Goal: Task Accomplishment & Management: Manage account settings

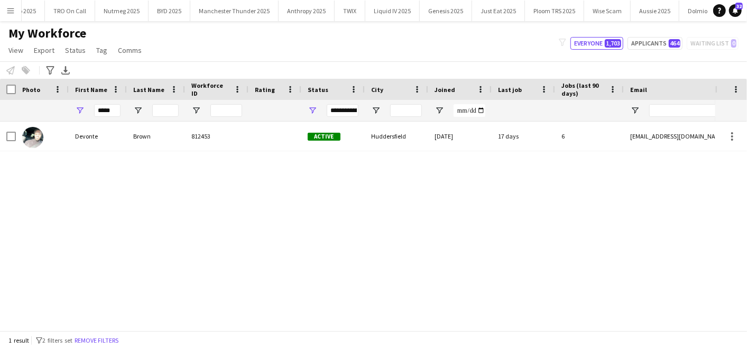
click at [79, 188] on div "[PERSON_NAME] 812453 Active [GEOGRAPHIC_DATA] [DATE] 17 days 6 [EMAIL_ADDRESS][…" at bounding box center [357, 222] width 715 height 200
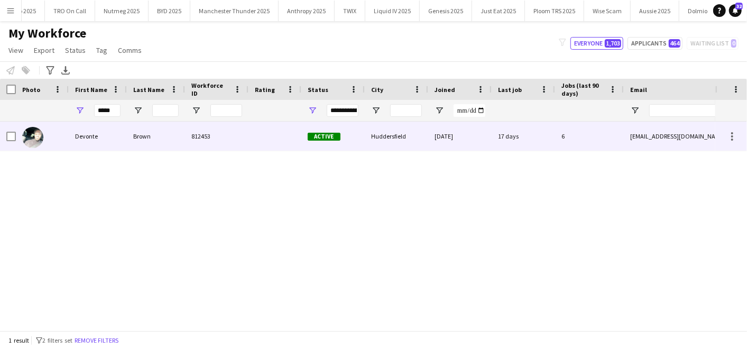
click at [71, 128] on div "Devonte" at bounding box center [98, 136] width 58 height 29
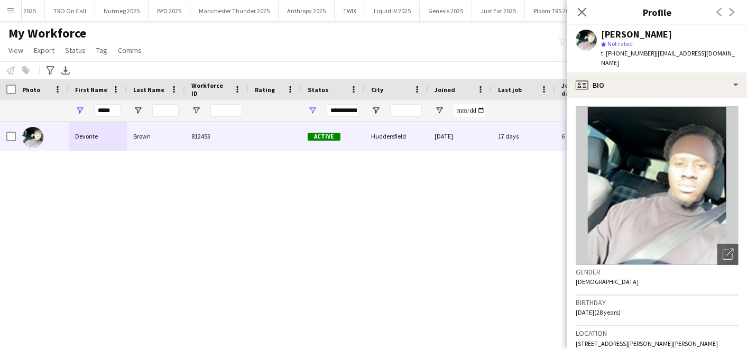
click at [503, 243] on div "[PERSON_NAME] 812453 Active [GEOGRAPHIC_DATA] [DATE] 17 days 6 [EMAIL_ADDRESS][…" at bounding box center [357, 222] width 715 height 200
drag, startPoint x: 118, startPoint y: 107, endPoint x: 52, endPoint y: 107, distance: 66.6
click at [52, 107] on div "**********" at bounding box center [573, 110] width 1146 height 21
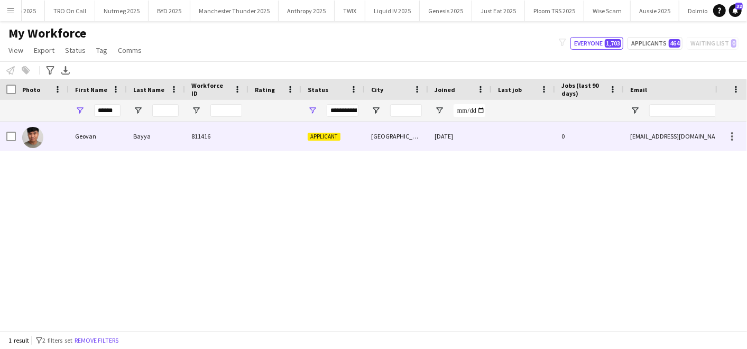
click at [132, 137] on div "Bayya" at bounding box center [156, 136] width 58 height 29
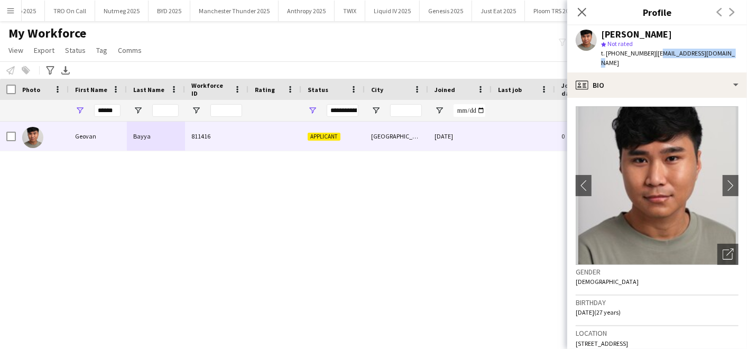
drag, startPoint x: 654, startPoint y: 51, endPoint x: 726, endPoint y: 55, distance: 71.5
click at [726, 55] on span "| [EMAIL_ADDRESS][DOMAIN_NAME]" at bounding box center [668, 57] width 134 height 17
copy span "[EMAIL_ADDRESS][DOMAIN_NAME]"
drag, startPoint x: 111, startPoint y: 108, endPoint x: 62, endPoint y: 106, distance: 48.7
click at [62, 106] on div "**********" at bounding box center [573, 110] width 1146 height 21
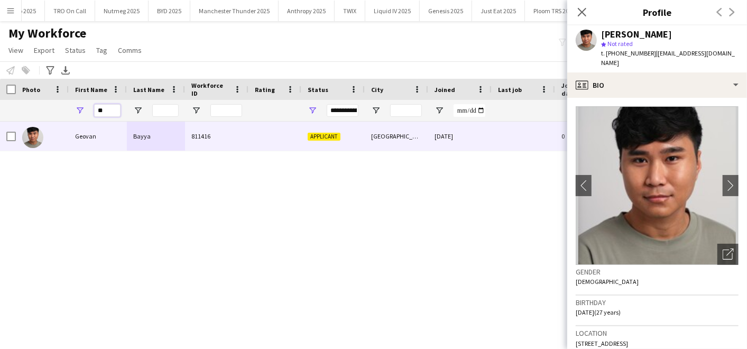
type input "*"
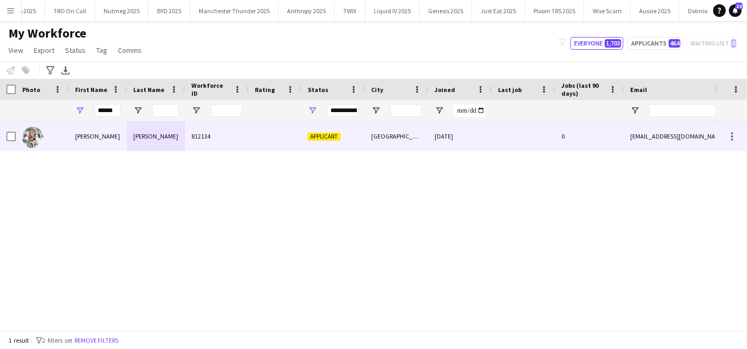
click at [74, 140] on div "[PERSON_NAME]" at bounding box center [98, 136] width 58 height 29
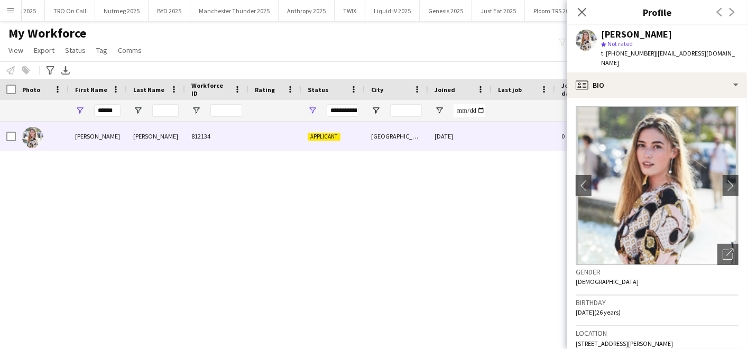
scroll to position [8, 0]
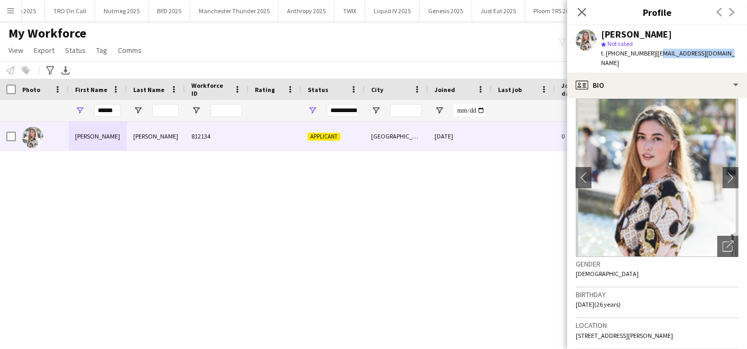
drag, startPoint x: 654, startPoint y: 54, endPoint x: 720, endPoint y: 54, distance: 66.6
click at [720, 54] on div "[PERSON_NAME] star Not rated t. [PHONE_NUMBER] | [EMAIL_ADDRESS][DOMAIN_NAME]" at bounding box center [657, 48] width 180 height 47
copy span "[EMAIL_ADDRESS][DOMAIN_NAME]"
click at [81, 106] on div "******" at bounding box center [98, 110] width 58 height 21
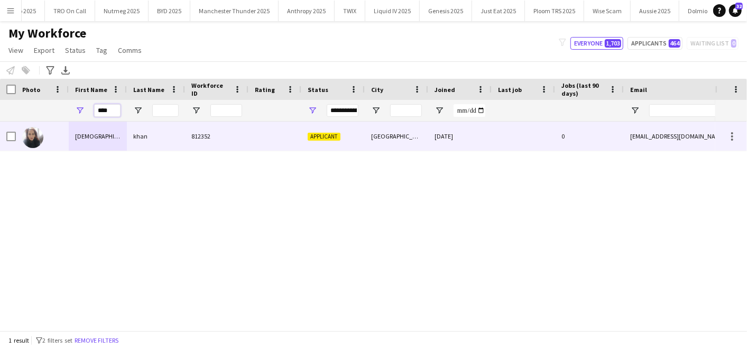
type input "****"
click at [89, 136] on div "[DEMOGRAPHIC_DATA]" at bounding box center [98, 136] width 58 height 29
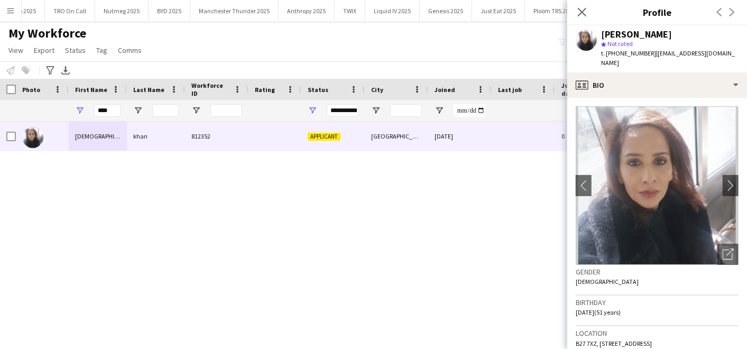
click at [321, 181] on div "[PERSON_NAME] 812352 Applicant [GEOGRAPHIC_DATA] [DATE] 0 [EMAIL_ADDRESS][DOMAI…" at bounding box center [357, 222] width 715 height 200
click at [575, 8] on app-icon "Close pop-in" at bounding box center [581, 12] width 15 height 15
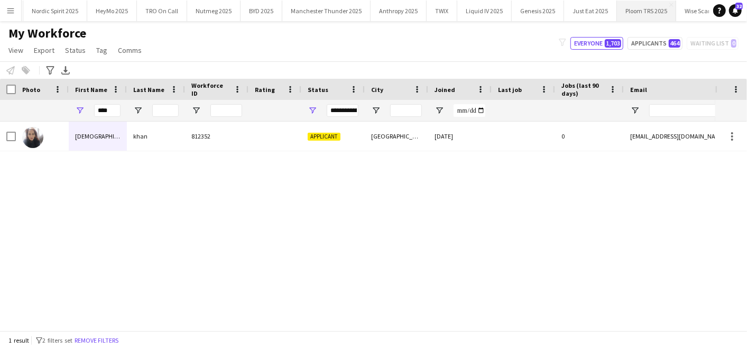
scroll to position [0, 0]
click at [94, 7] on button "Nordic Spirit 2025 Close" at bounding box center [93, 11] width 64 height 21
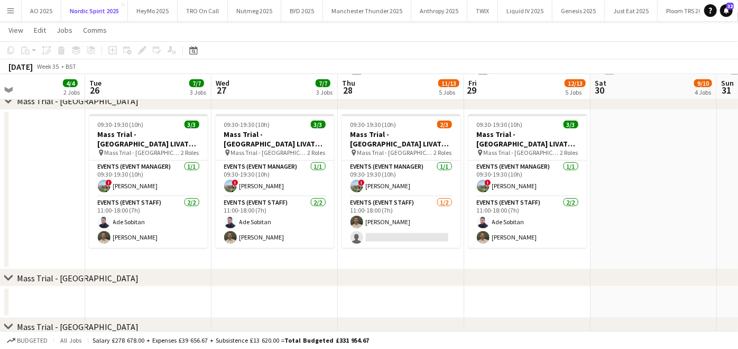
scroll to position [0, 423]
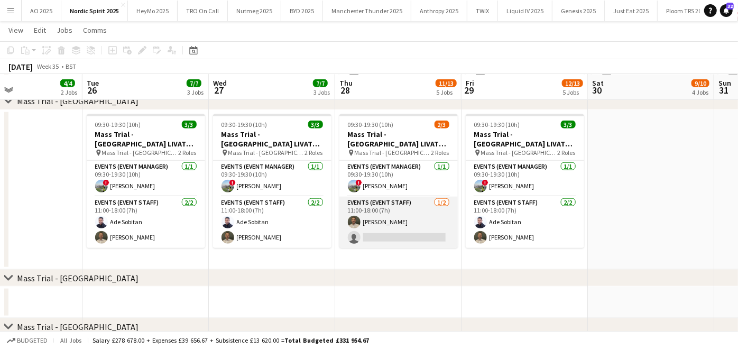
click at [361, 240] on app-card-role "Events (Event Staff) [DATE] 11:00-18:00 (7h) [PERSON_NAME] single-neutral-actio…" at bounding box center [398, 222] width 118 height 51
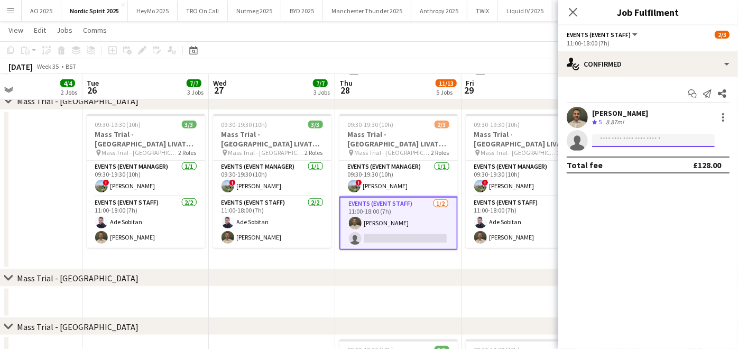
click at [620, 137] on input at bounding box center [653, 140] width 123 height 13
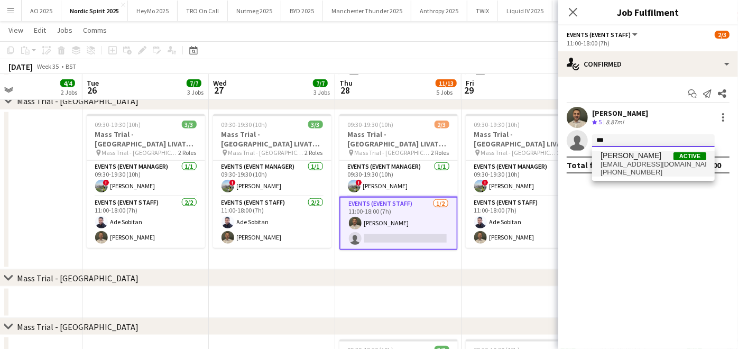
type input "***"
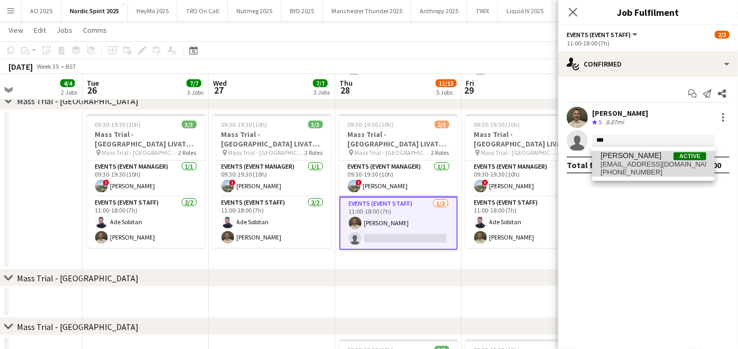
click at [610, 159] on span "[PERSON_NAME]" at bounding box center [630, 155] width 61 height 9
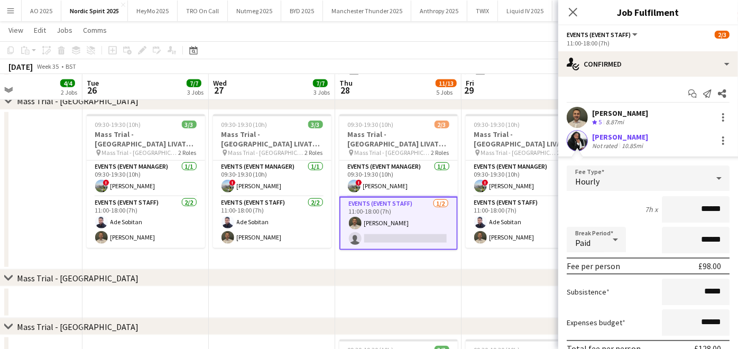
scroll to position [71, 0]
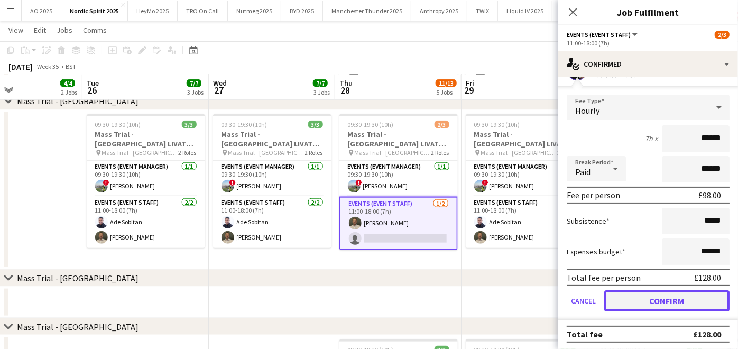
click at [643, 294] on button "Confirm" at bounding box center [666, 300] width 125 height 21
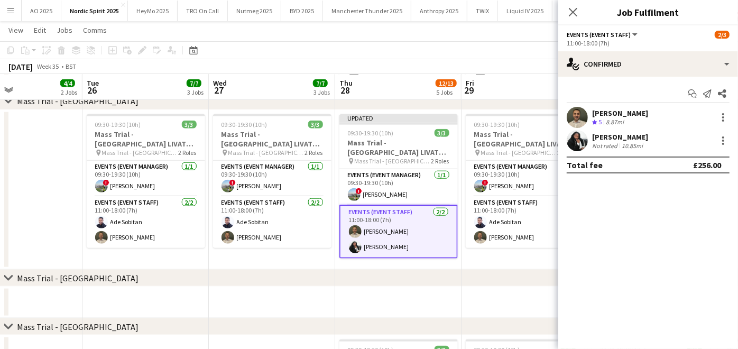
scroll to position [0, 0]
click at [537, 289] on app-date-cell at bounding box center [524, 302] width 126 height 32
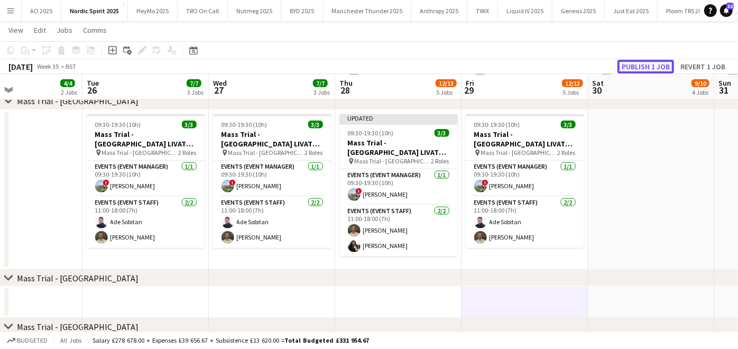
click at [636, 66] on button "Publish 1 job" at bounding box center [645, 67] width 57 height 14
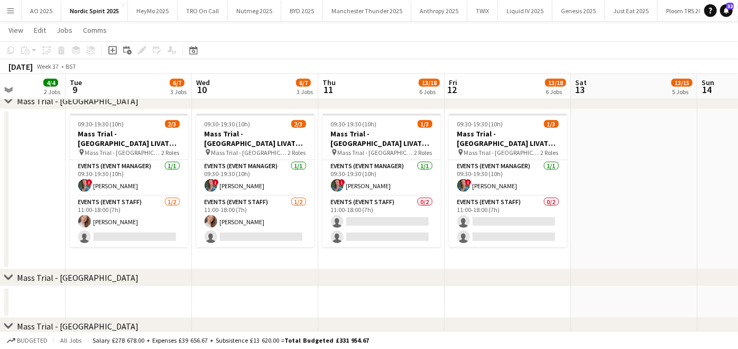
scroll to position [0, 305]
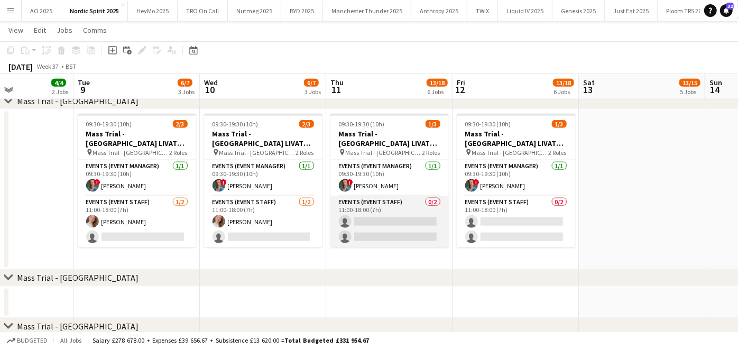
click at [366, 225] on app-card-role "Events (Event Staff) 0/2 11:00-18:00 (7h) single-neutral-actions single-neutral…" at bounding box center [389, 221] width 118 height 51
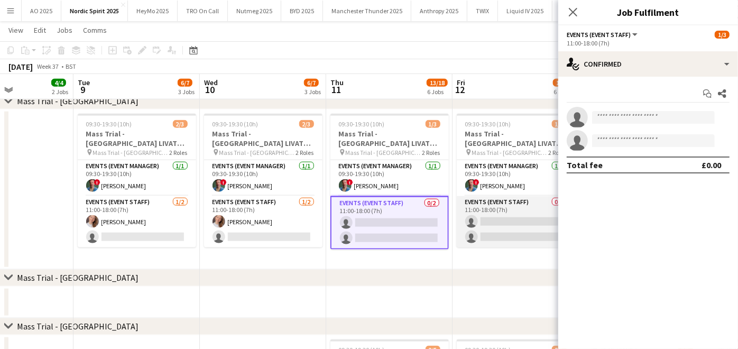
click at [478, 221] on app-card-role "Events (Event Staff) 0/2 11:00-18:00 (7h) single-neutral-actions single-neutral…" at bounding box center [516, 221] width 118 height 51
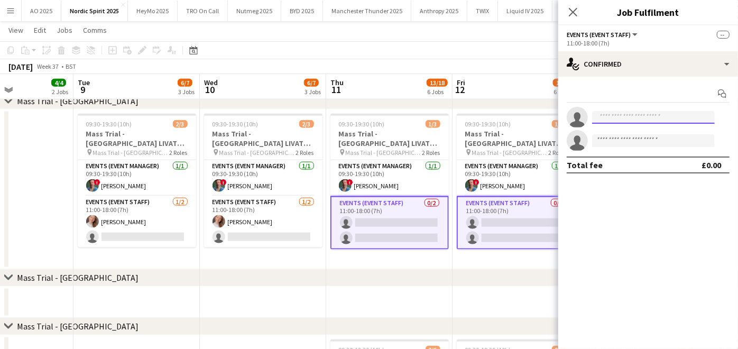
click at [626, 114] on input at bounding box center [653, 117] width 123 height 13
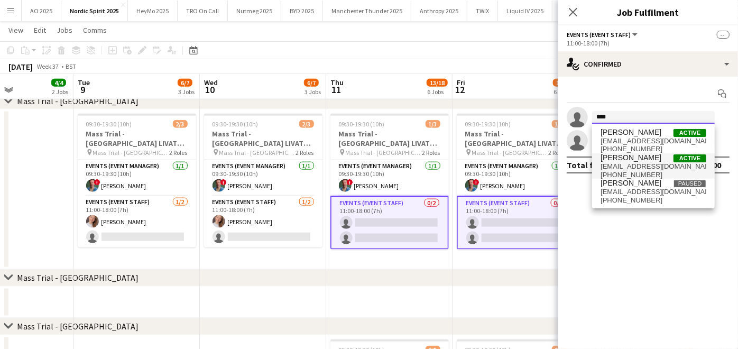
type input "****"
click at [620, 175] on span "[PHONE_NUMBER]" at bounding box center [653, 175] width 106 height 8
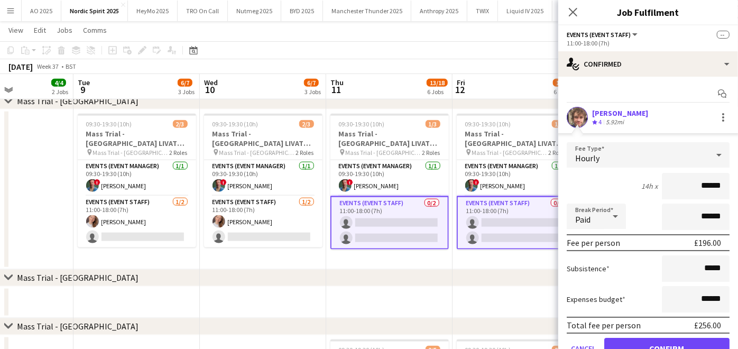
scroll to position [59, 0]
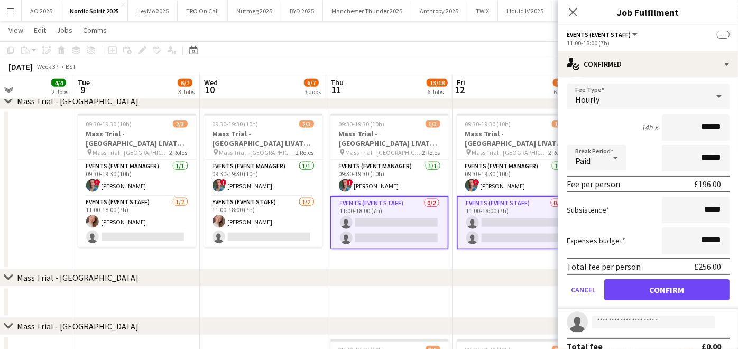
click at [619, 299] on form "Fee Type Hourly 14h x ****** Break Period Paid ****** Fee per person £196.00 Su…" at bounding box center [648, 196] width 180 height 226
click at [619, 296] on button "Confirm" at bounding box center [666, 289] width 125 height 21
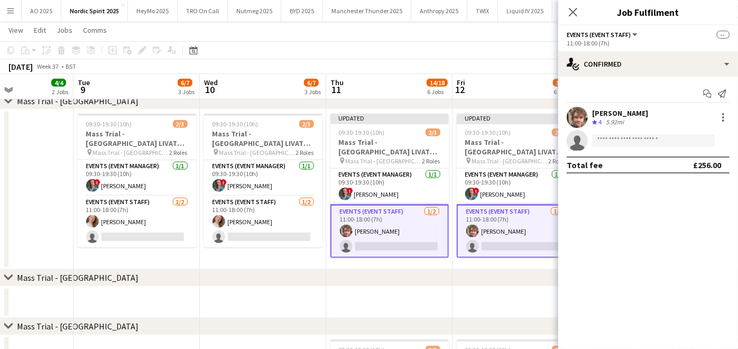
scroll to position [0, 0]
click at [504, 284] on div "chevron-right Mass Trial - [GEOGRAPHIC_DATA]" at bounding box center [369, 277] width 738 height 17
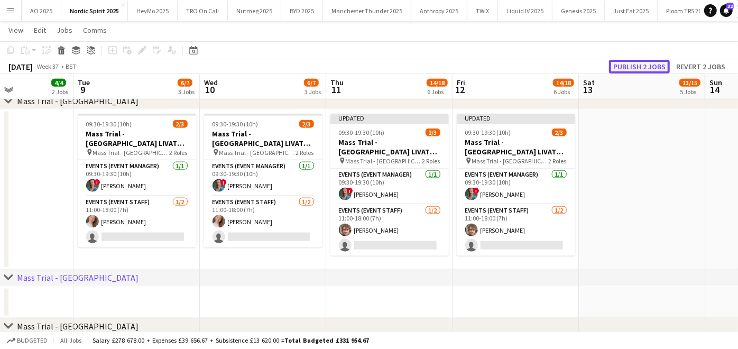
click at [634, 63] on button "Publish 2 jobs" at bounding box center [639, 67] width 61 height 14
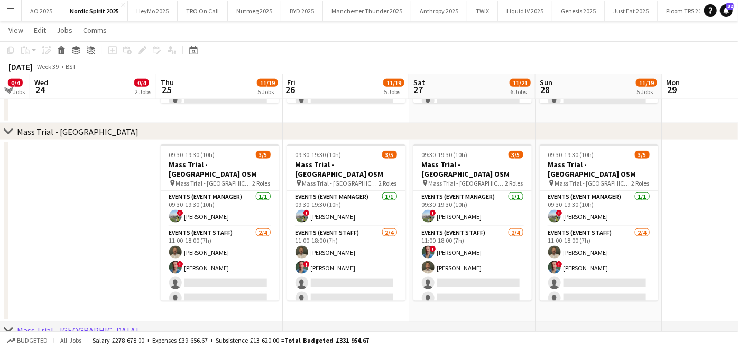
scroll to position [0, 353]
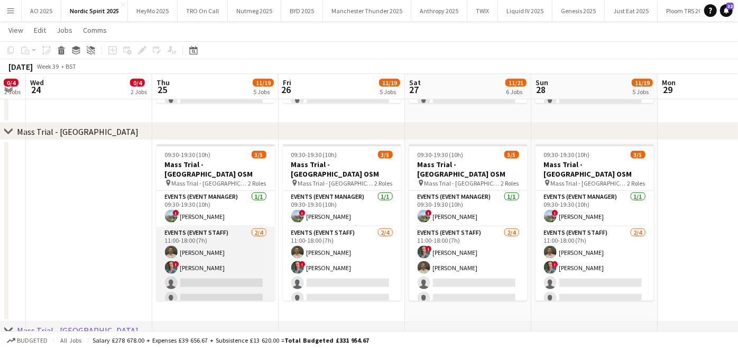
click at [180, 271] on app-card-role "Events (Event Staff) [DATE] 11:00-18:00 (7h) [PERSON_NAME] ! [PERSON_NAME] sing…" at bounding box center [215, 268] width 118 height 82
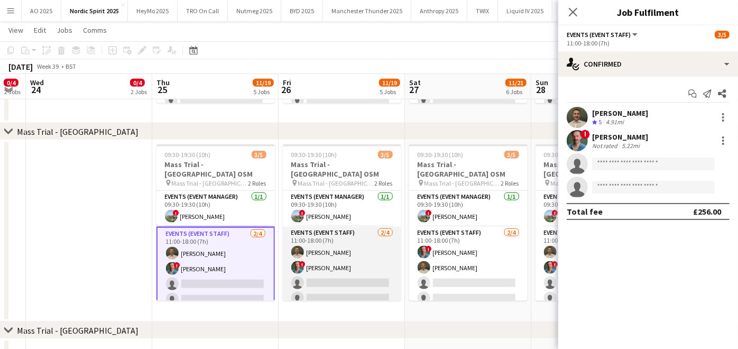
click at [298, 263] on app-user-avatar at bounding box center [297, 267] width 13 height 13
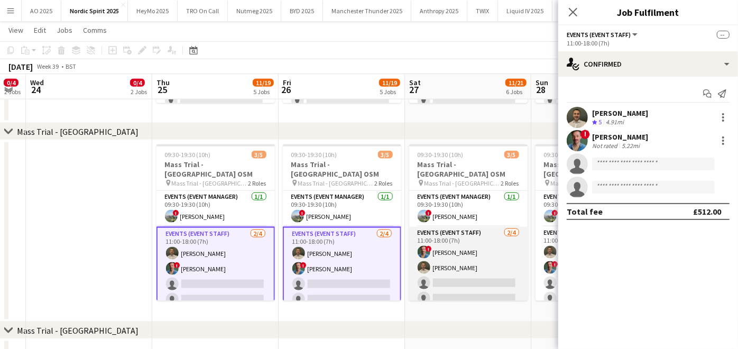
click at [471, 264] on app-card-role "Events (Event Staff) [DATE] 11:00-18:00 (7h) ! [PERSON_NAME] [PERSON_NAME] sing…" at bounding box center [468, 268] width 118 height 82
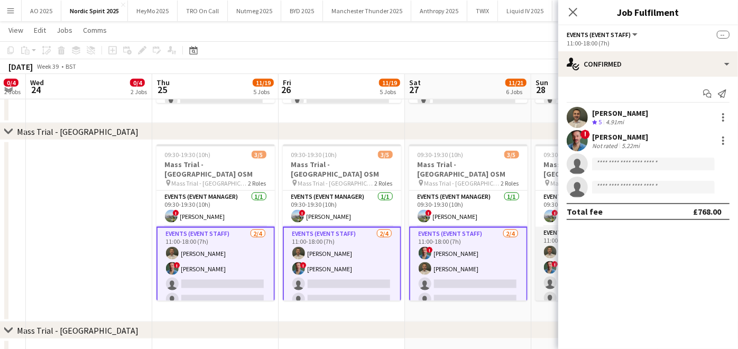
click at [540, 264] on app-card-role "Events (Event Staff) [DATE] 11:00-18:00 (7h) [PERSON_NAME] ! [PERSON_NAME] sing…" at bounding box center [594, 268] width 118 height 82
click at [622, 161] on input at bounding box center [653, 163] width 123 height 13
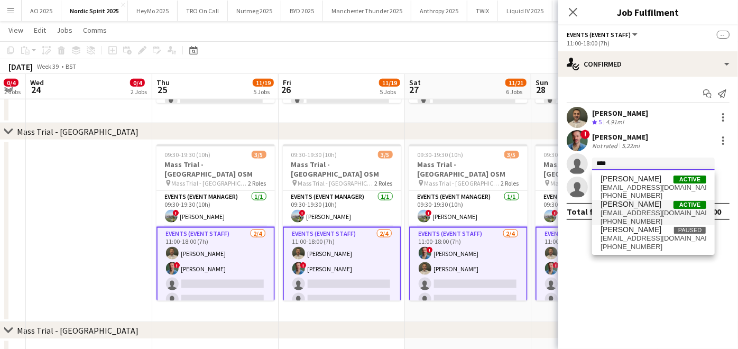
type input "****"
click at [617, 215] on span "[EMAIL_ADDRESS][DOMAIN_NAME]" at bounding box center [653, 213] width 106 height 8
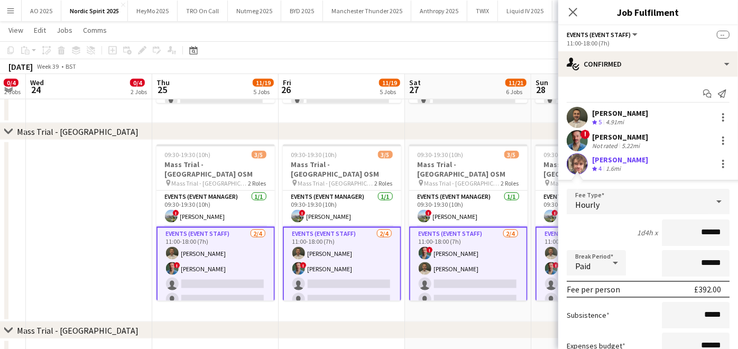
scroll to position [117, 0]
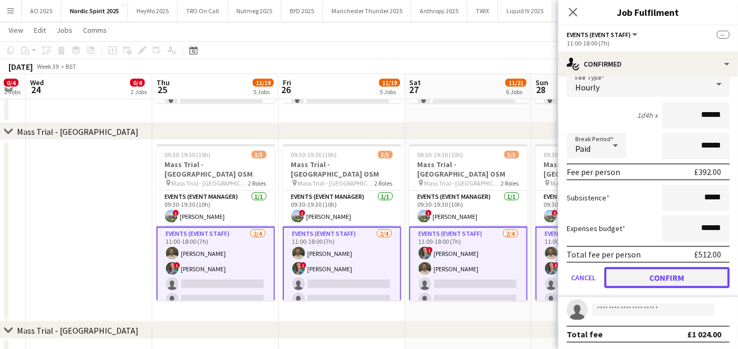
click at [622, 272] on button "Confirm" at bounding box center [666, 277] width 125 height 21
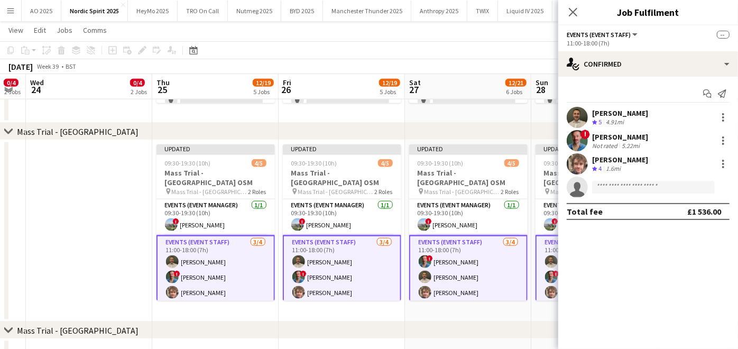
scroll to position [0, 0]
click at [469, 326] on div "chevron-right Mass Trial - [GEOGRAPHIC_DATA]" at bounding box center [369, 330] width 738 height 17
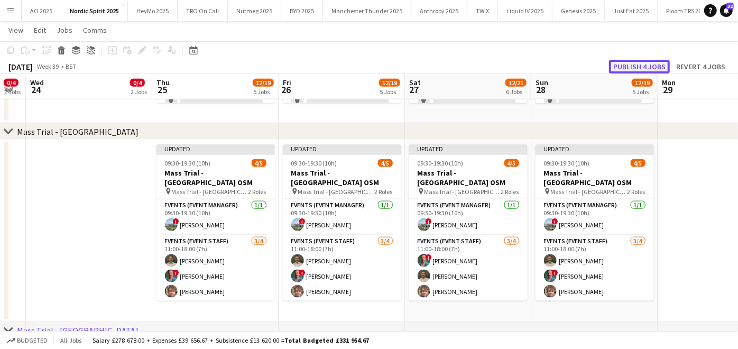
click at [640, 66] on button "Publish 4 jobs" at bounding box center [639, 67] width 61 height 14
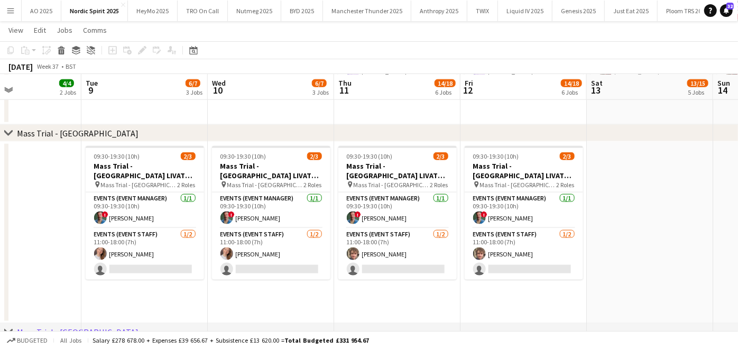
scroll to position [0, 431]
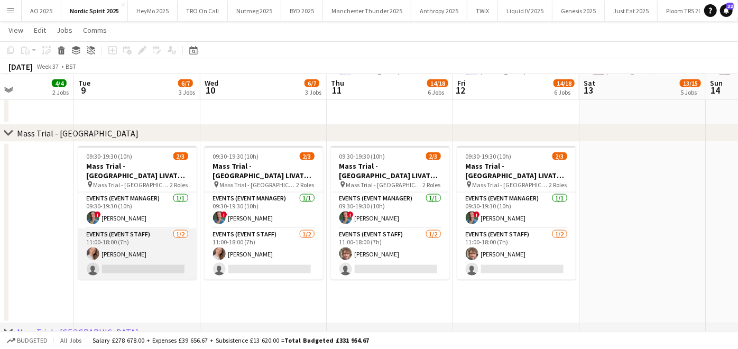
click at [148, 256] on app-card-role "Events (Event Staff) [DATE] 11:00-18:00 (7h) [PERSON_NAME] single-neutral-actio…" at bounding box center [137, 253] width 118 height 51
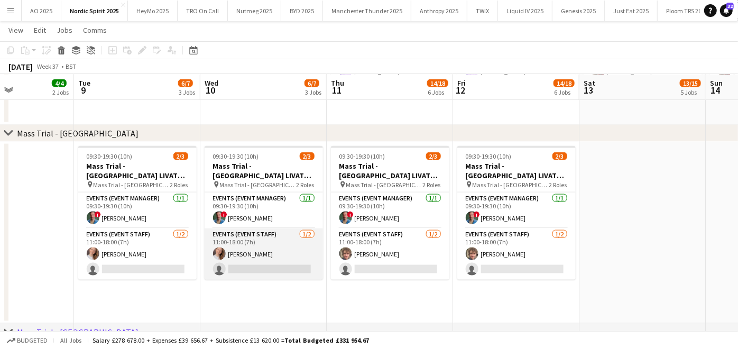
click at [235, 258] on app-card-role "Events (Event Staff) [DATE] 11:00-18:00 (7h) [PERSON_NAME] single-neutral-actio…" at bounding box center [264, 253] width 118 height 51
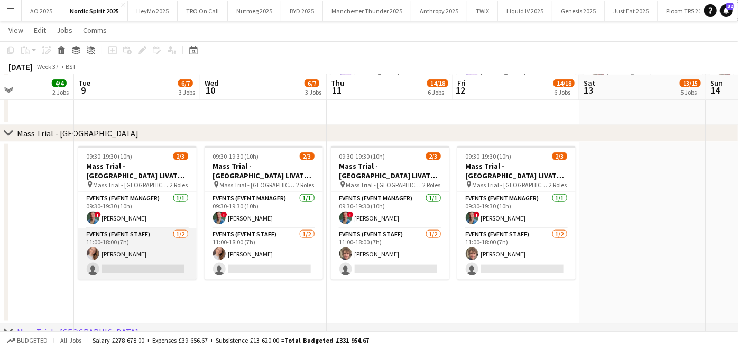
click at [118, 261] on app-card-role "Events (Event Staff) [DATE] 11:00-18:00 (7h) [PERSON_NAME] single-neutral-actio…" at bounding box center [137, 253] width 118 height 51
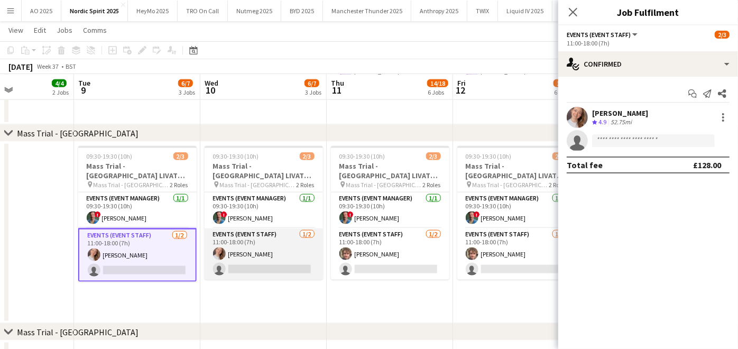
click at [290, 256] on app-card-role "Events (Event Staff) [DATE] 11:00-18:00 (7h) [PERSON_NAME] single-neutral-actio…" at bounding box center [264, 253] width 118 height 51
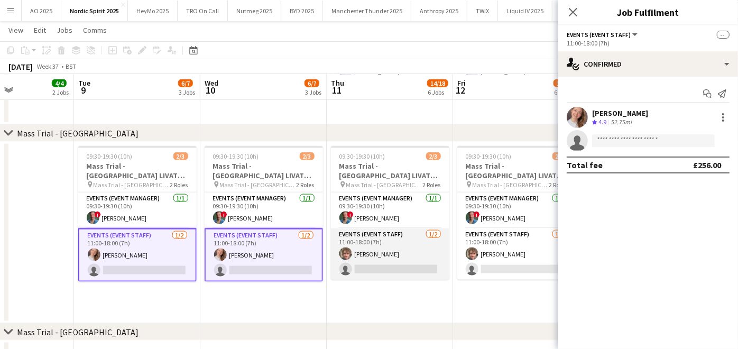
click at [368, 258] on app-card-role "Events (Event Staff) [DATE] 11:00-18:00 (7h) [PERSON_NAME] single-neutral-actio…" at bounding box center [390, 253] width 118 height 51
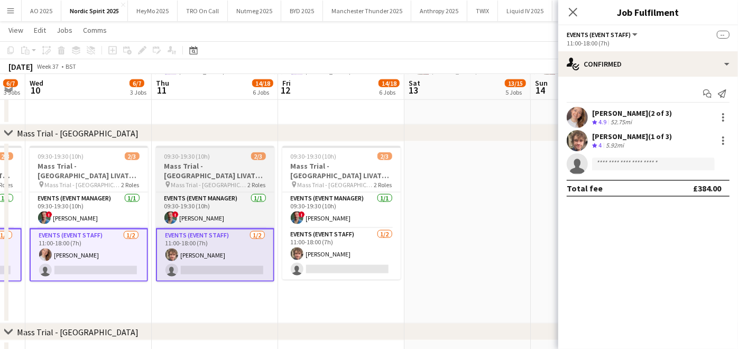
scroll to position [0, 355]
click at [368, 258] on app-card-role "Events (Event Staff) [DATE] 11:00-18:00 (7h) [PERSON_NAME] single-neutral-actio…" at bounding box center [340, 253] width 118 height 51
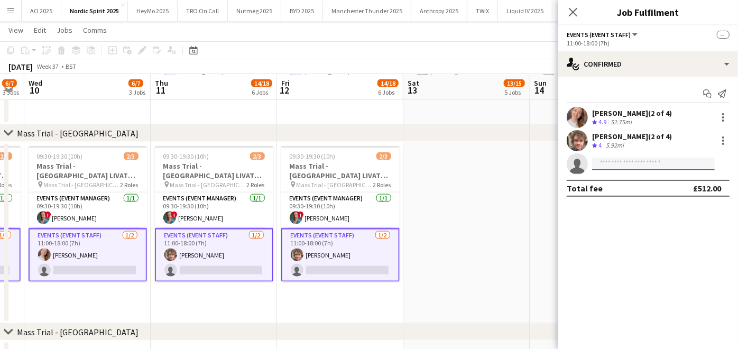
click at [654, 161] on input at bounding box center [653, 163] width 123 height 13
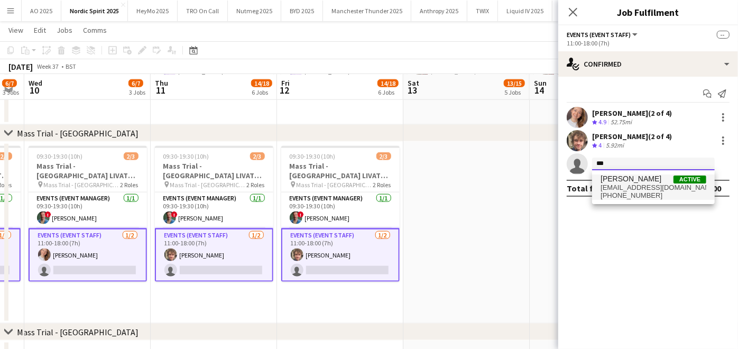
type input "***"
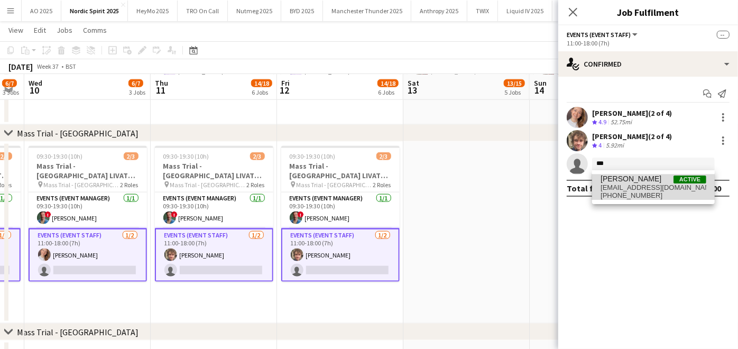
click at [624, 180] on span "[PERSON_NAME]" at bounding box center [630, 178] width 61 height 9
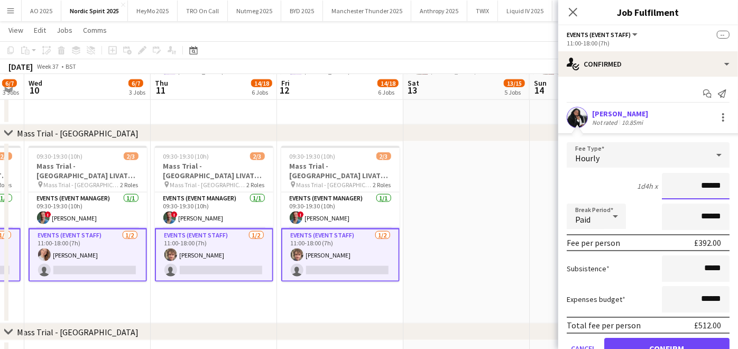
scroll to position [94, 0]
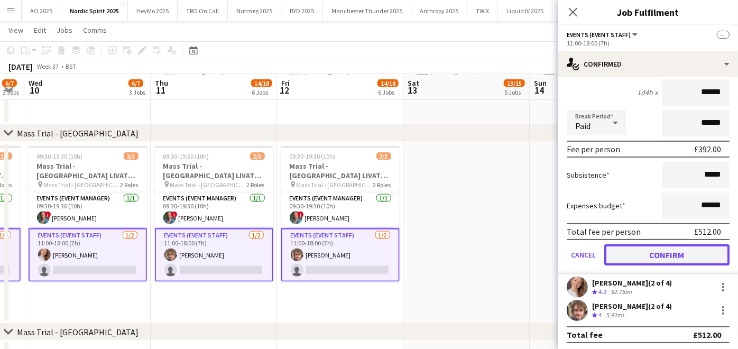
click at [624, 258] on button "Confirm" at bounding box center [666, 254] width 125 height 21
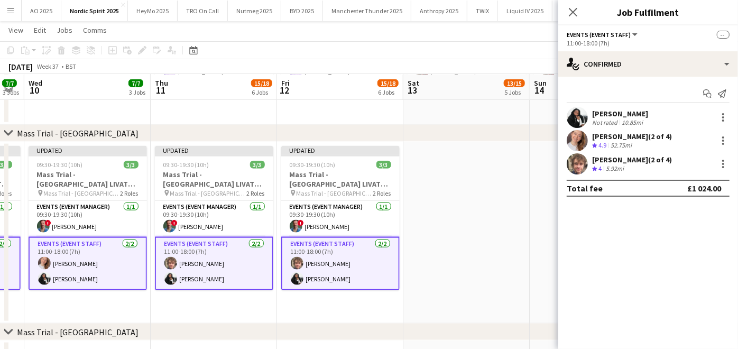
scroll to position [0, 0]
click at [476, 230] on app-date-cell at bounding box center [466, 233] width 126 height 182
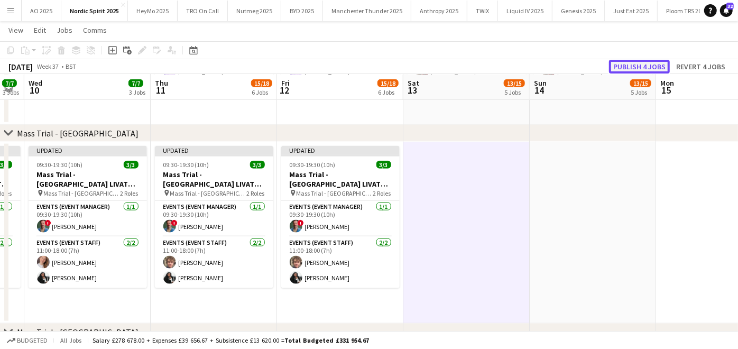
click at [638, 66] on button "Publish 4 jobs" at bounding box center [639, 67] width 61 height 14
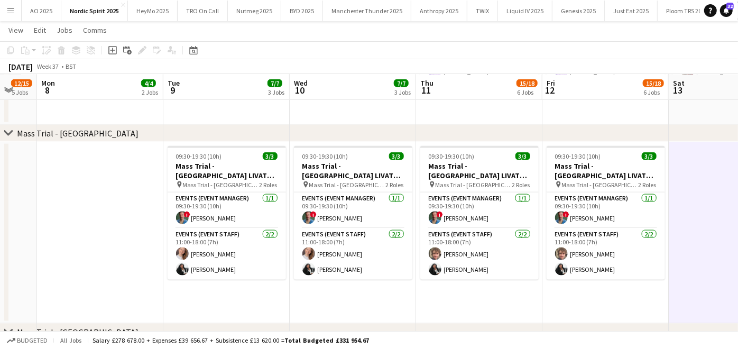
scroll to position [0, 403]
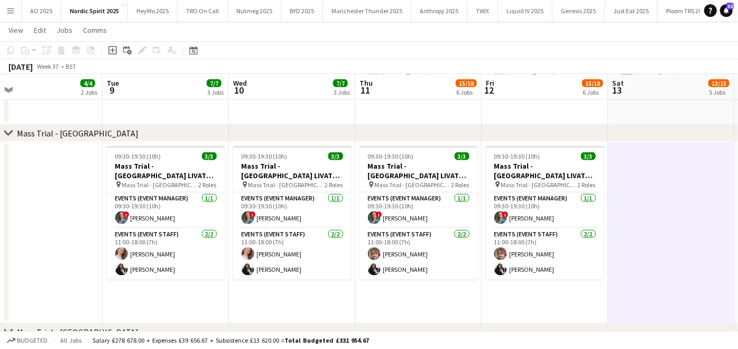
click at [9, 11] on app-icon "Menu" at bounding box center [10, 10] width 8 height 8
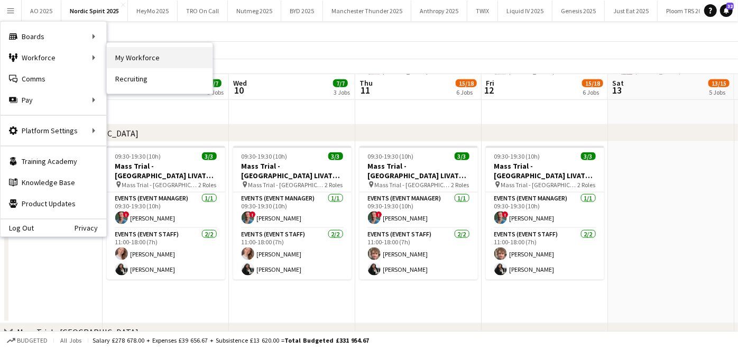
click at [126, 48] on link "My Workforce" at bounding box center [160, 57] width 106 height 21
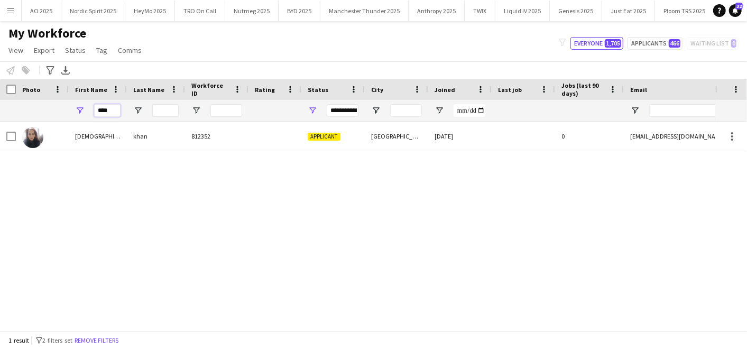
click at [88, 107] on div "****" at bounding box center [98, 110] width 58 height 21
type input "*"
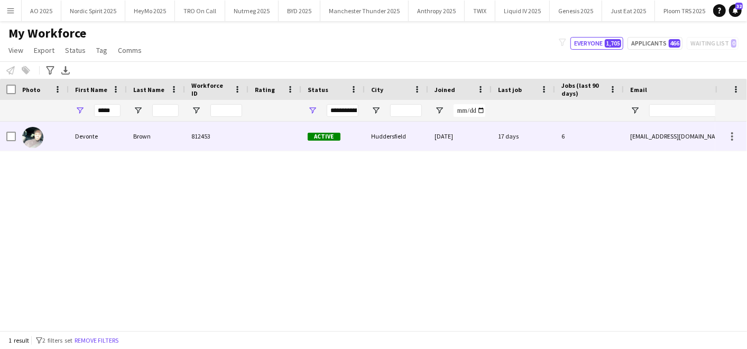
click at [68, 146] on div at bounding box center [42, 136] width 53 height 29
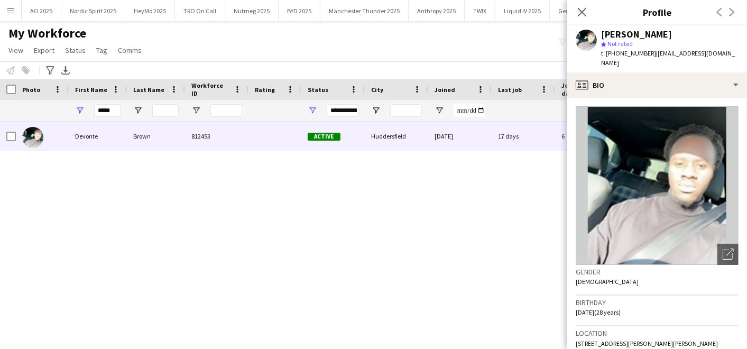
scroll to position [62, 0]
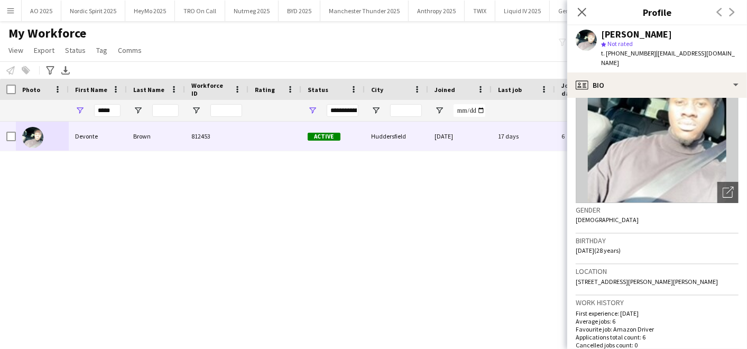
drag, startPoint x: 593, startPoint y: 281, endPoint x: 572, endPoint y: 273, distance: 22.8
click at [572, 273] on app-crew-profile-bio "Open photos pop-in Gender [DEMOGRAPHIC_DATA] Birthday [DEMOGRAPHIC_DATA] (28 ye…" at bounding box center [657, 223] width 180 height 251
copy span "[STREET_ADDRESS][PERSON_NAME][PERSON_NAME]"
click at [202, 203] on div "[PERSON_NAME] 812453 Active [GEOGRAPHIC_DATA] [DATE] 17 days 6 [EMAIL_ADDRESS][…" at bounding box center [357, 222] width 715 height 200
click at [433, 53] on div "My Workforce View Views Default view Compliance Log New view Update view Delete…" at bounding box center [373, 43] width 747 height 36
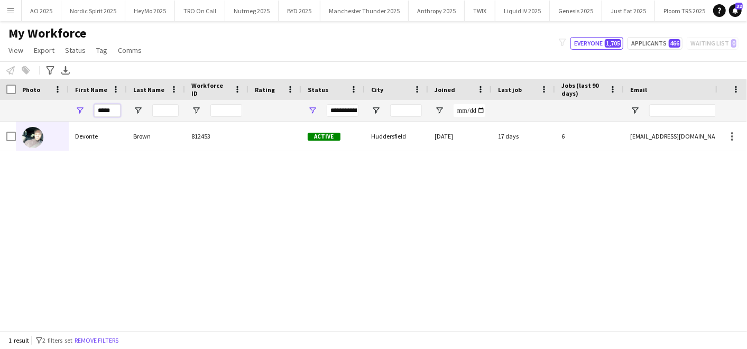
click at [117, 107] on input "*****" at bounding box center [107, 110] width 26 height 13
type input "*"
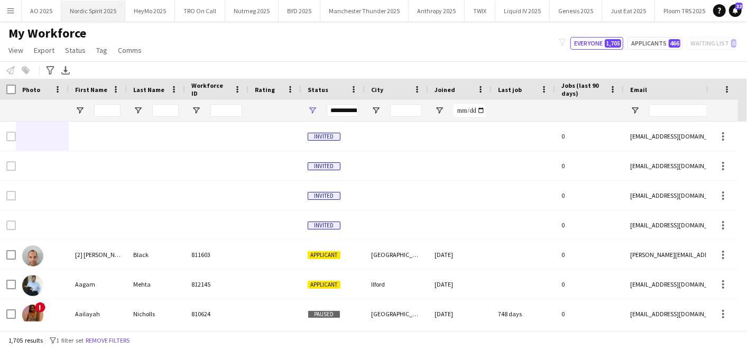
click at [85, 20] on button "Nordic Spirit 2025 Close" at bounding box center [93, 11] width 64 height 21
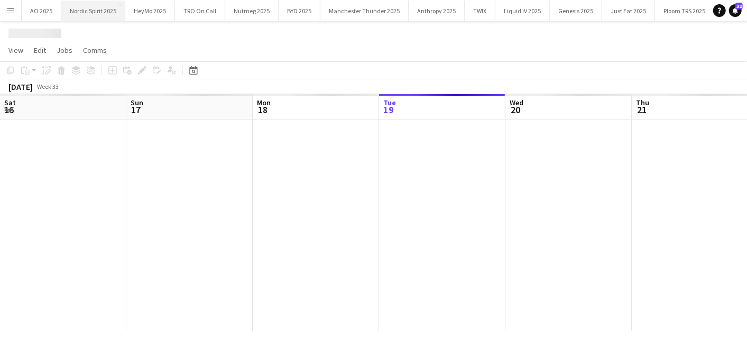
scroll to position [0, 252]
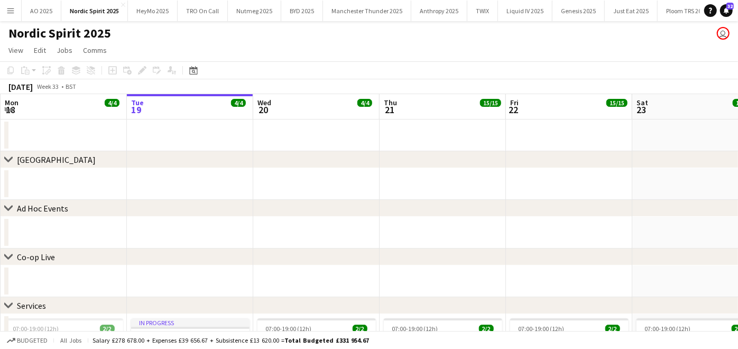
click at [11, 14] on app-icon "Menu" at bounding box center [10, 10] width 8 height 8
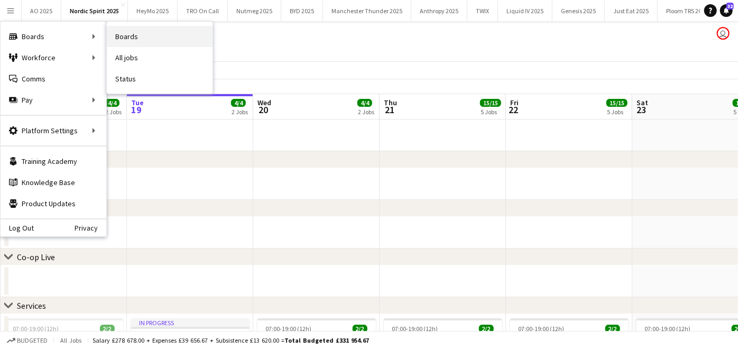
click at [125, 31] on link "Boards" at bounding box center [160, 36] width 106 height 21
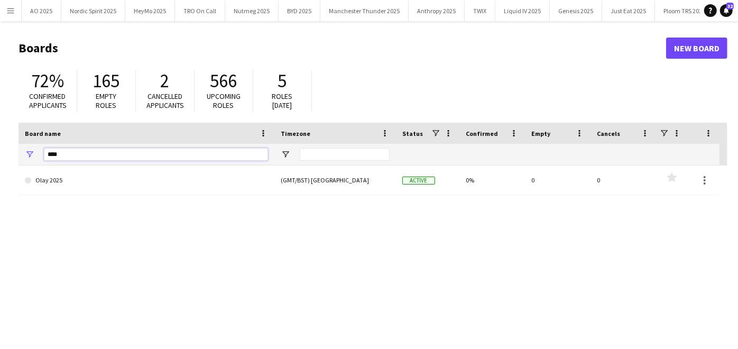
click at [13, 139] on main "Boards New Board 72% Confirmed applicants 165 Empty roles 2 Cancelled applicant…" at bounding box center [369, 212] width 738 height 382
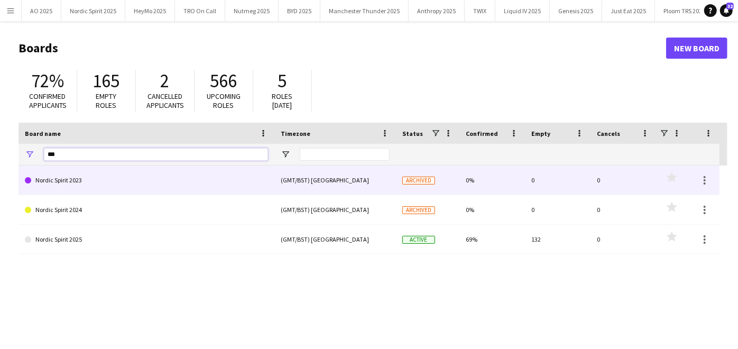
type input "***"
click at [48, 178] on link "Nordic Spirit 2023" at bounding box center [146, 180] width 243 height 30
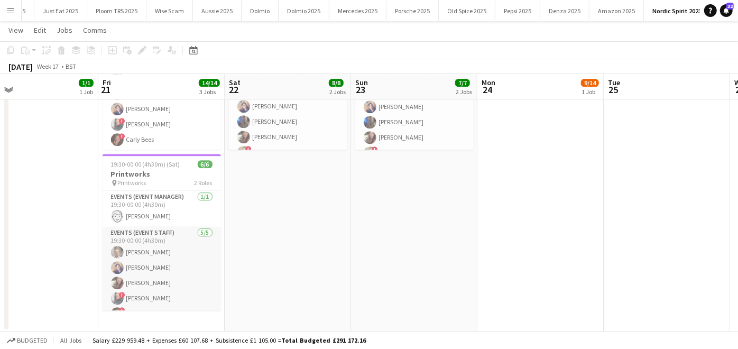
scroll to position [13, 0]
